Goal: Information Seeking & Learning: Learn about a topic

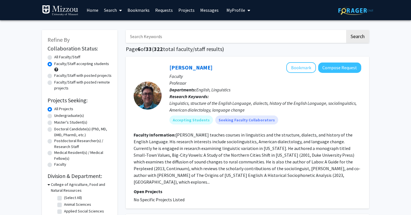
click at [54, 117] on label "Undergraduate(s)" at bounding box center [69, 116] width 30 height 6
click at [54, 116] on input "Undergraduate(s)" at bounding box center [56, 115] width 4 height 4
radio input "true"
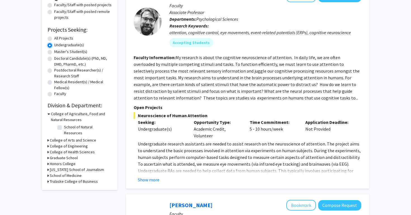
scroll to position [72, 0]
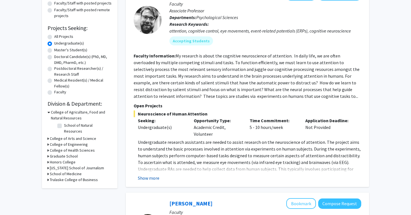
click at [145, 177] on button "Show more" at bounding box center [149, 177] width 22 height 7
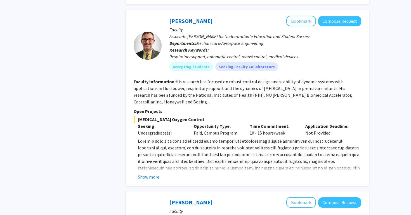
scroll to position [276, 0]
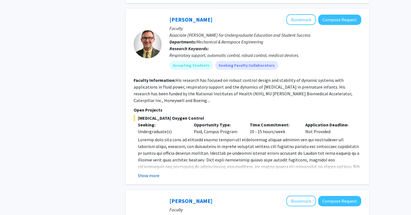
click at [156, 176] on button "Show more" at bounding box center [149, 175] width 22 height 7
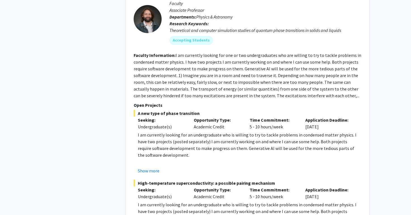
scroll to position [2553, 0]
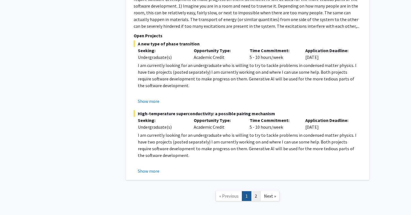
click at [259, 191] on link "2" at bounding box center [256, 196] width 10 height 10
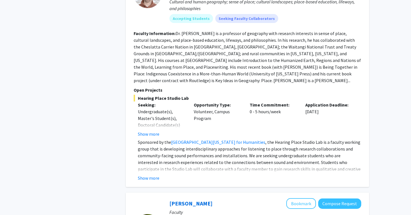
scroll to position [287, 0]
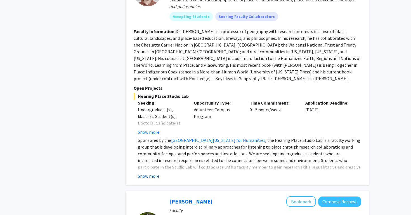
click at [153, 172] on button "Show more" at bounding box center [149, 175] width 22 height 7
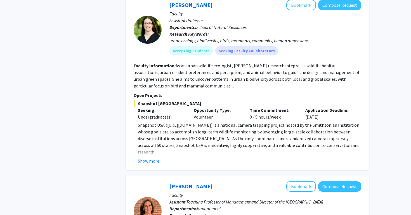
scroll to position [550, 0]
click at [145, 157] on button "Show more" at bounding box center [149, 160] width 22 height 7
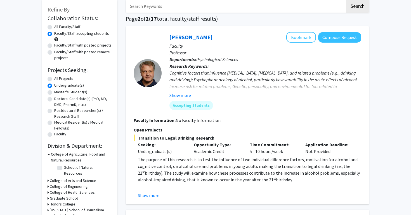
scroll to position [0, 0]
